Goal: Navigation & Orientation: Go to known website

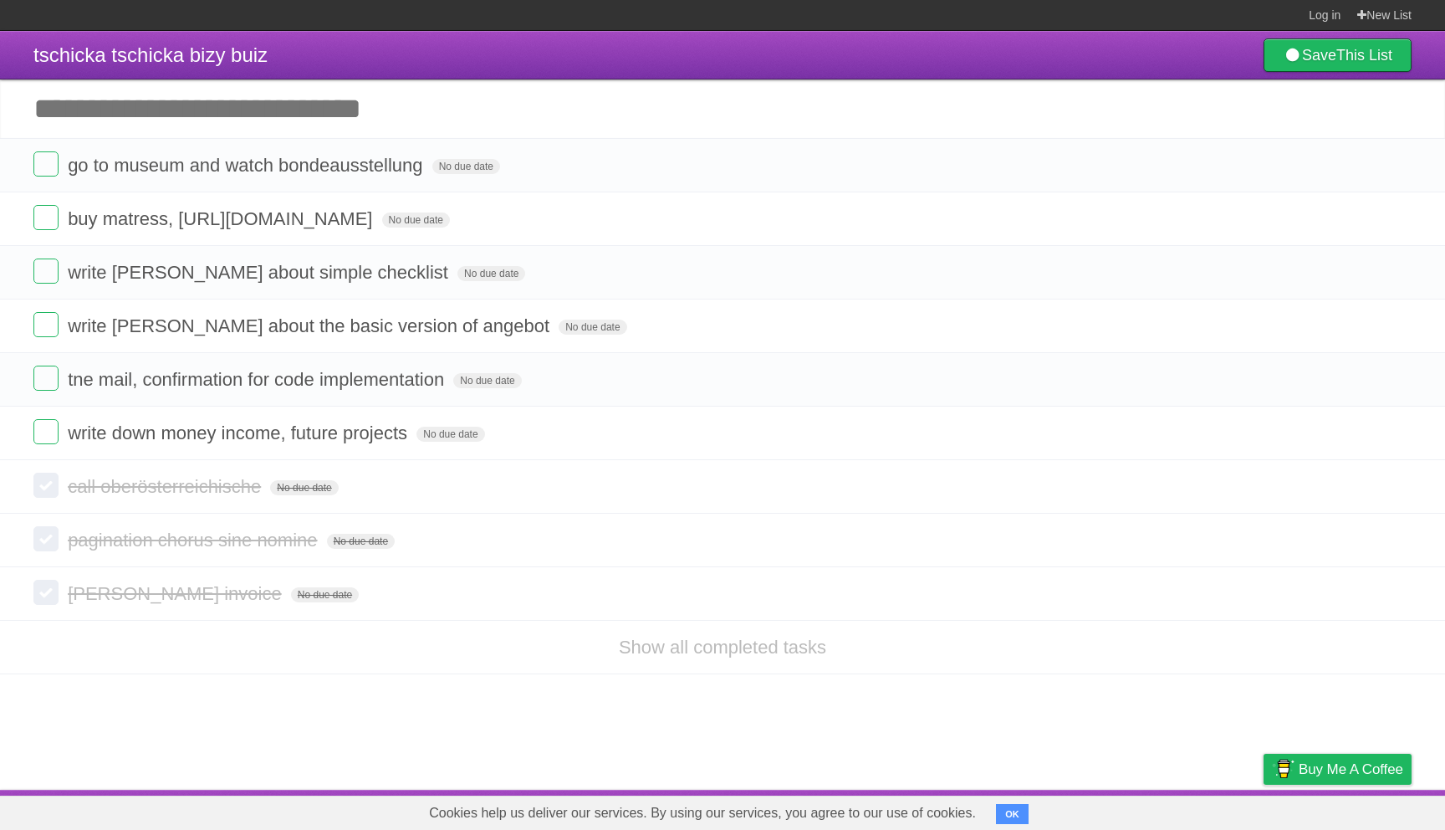
click at [996, 818] on button "OK" at bounding box center [1012, 814] width 33 height 20
